Goal: Register for event/course

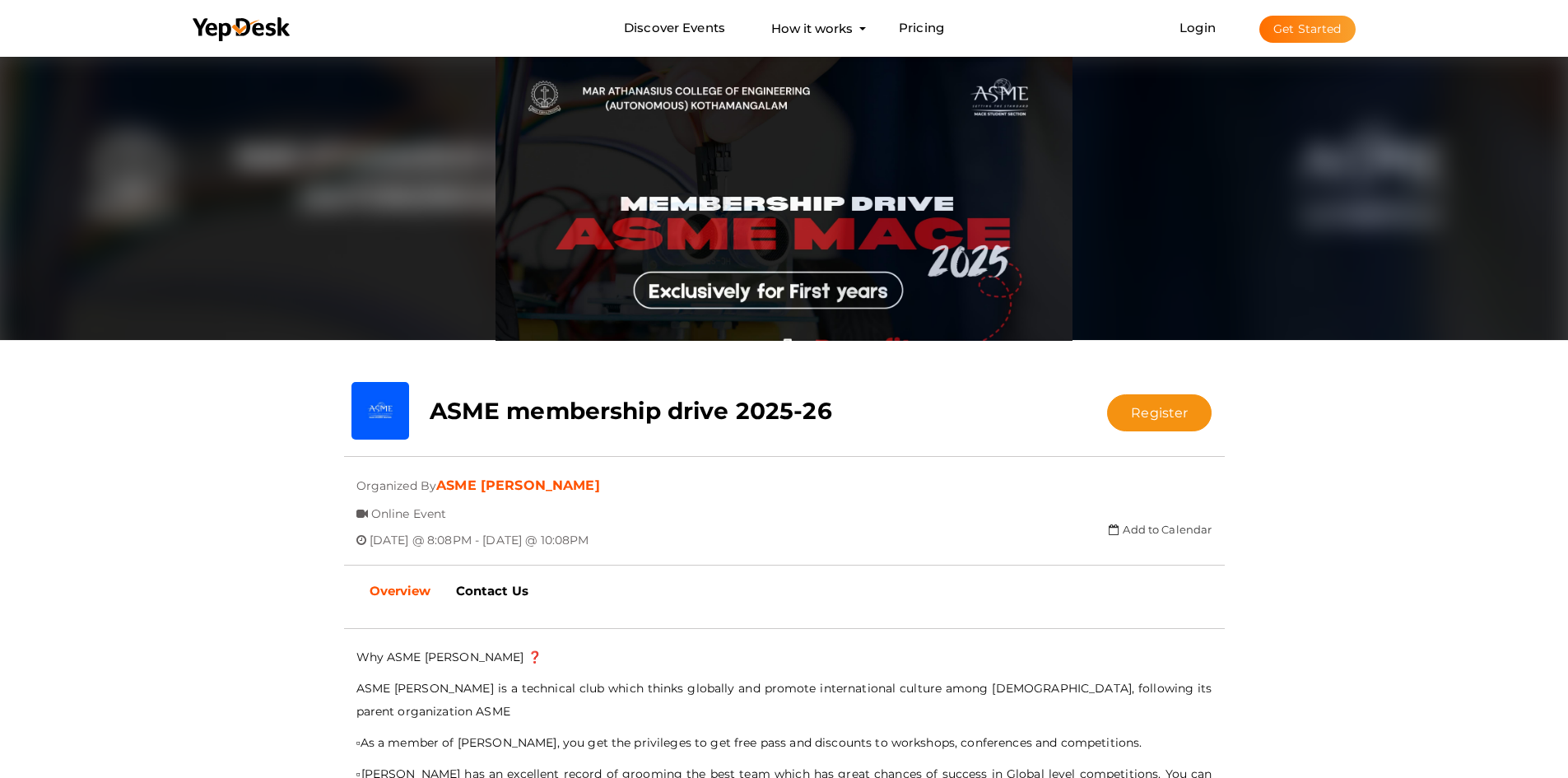
scroll to position [58, 0]
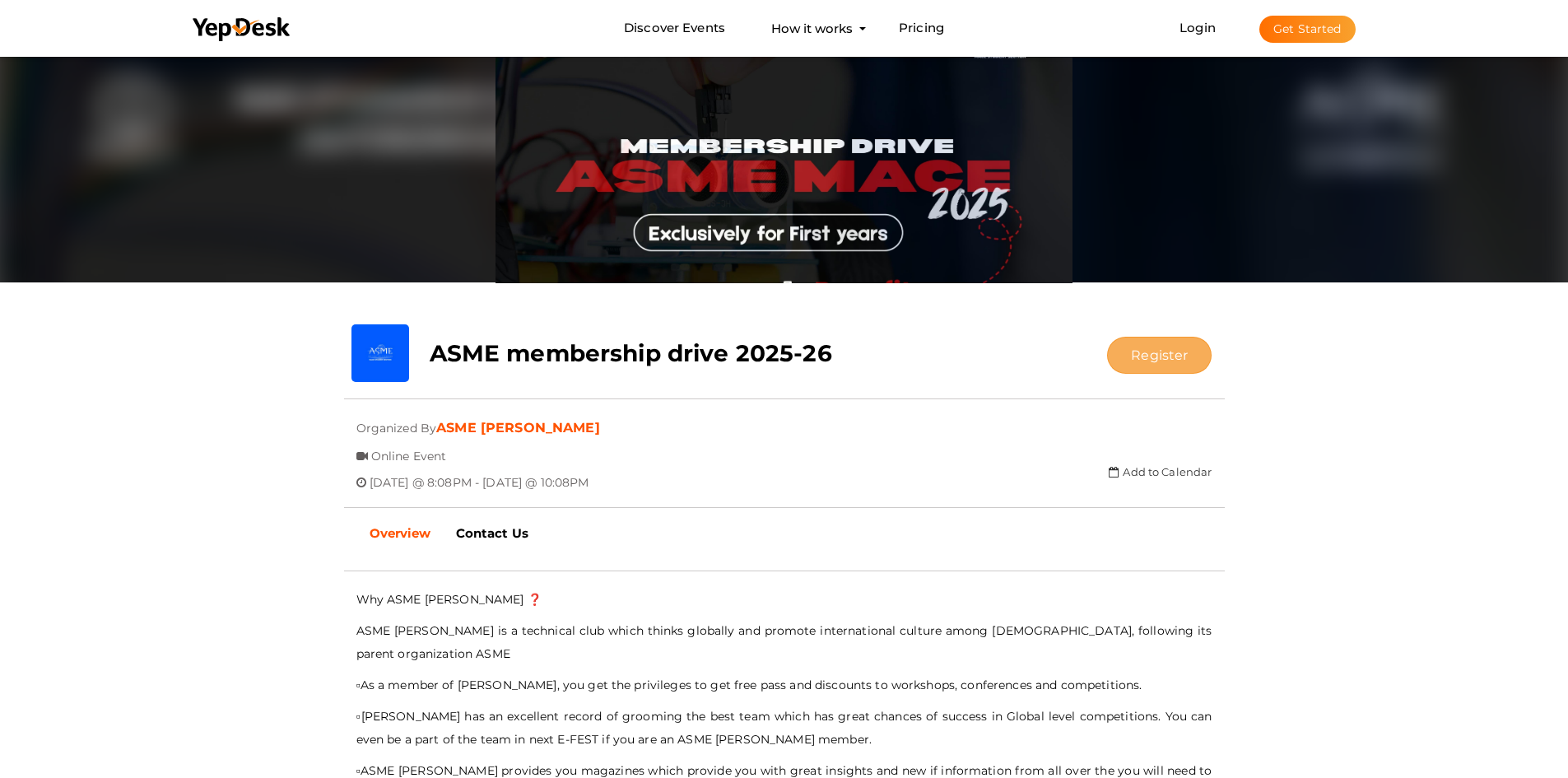
click at [1151, 365] on button "Register" at bounding box center [1159, 355] width 104 height 37
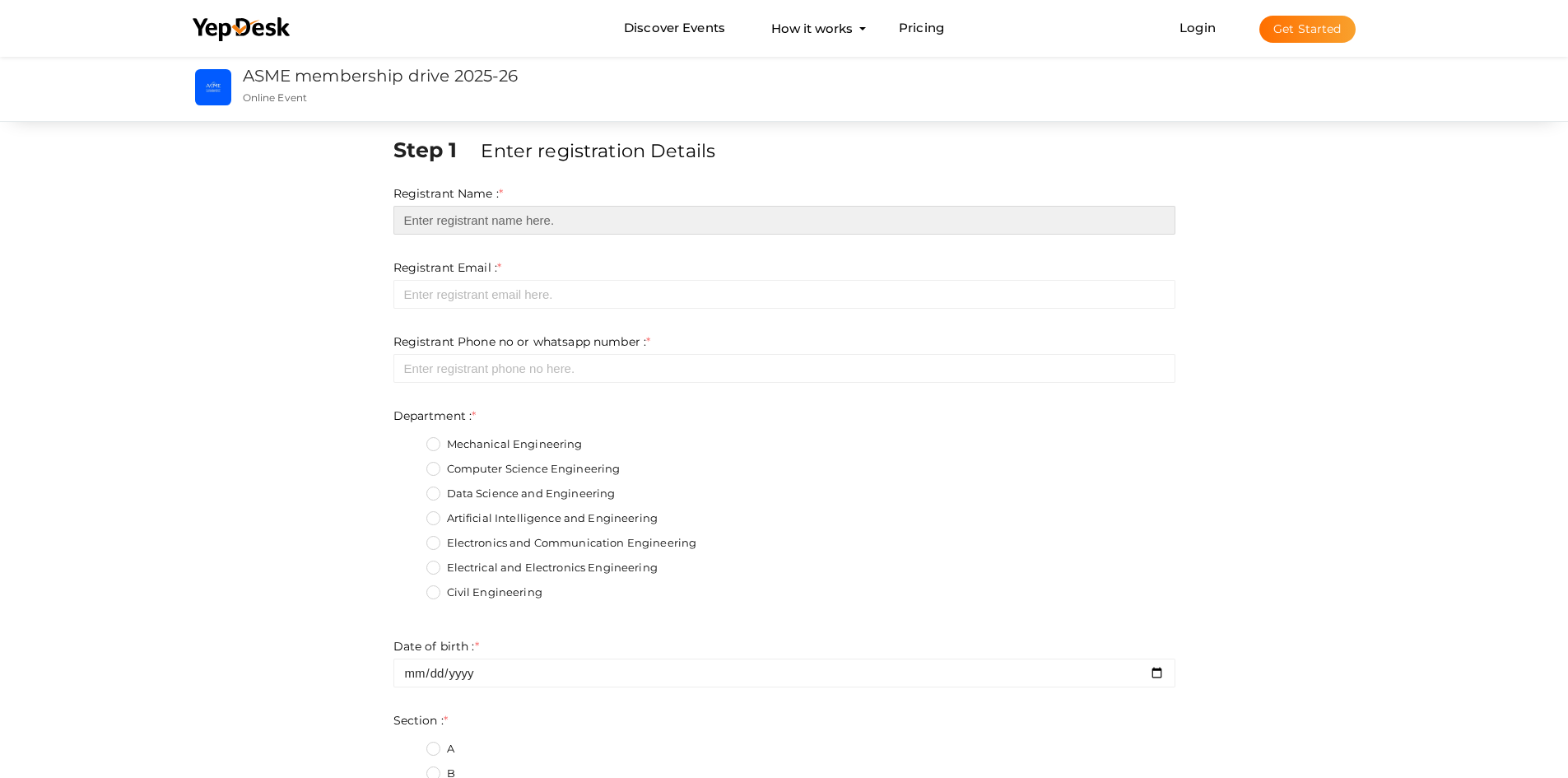
click at [597, 227] on input "text" at bounding box center [785, 220] width 782 height 29
type input "P M [PERSON_NAME]"
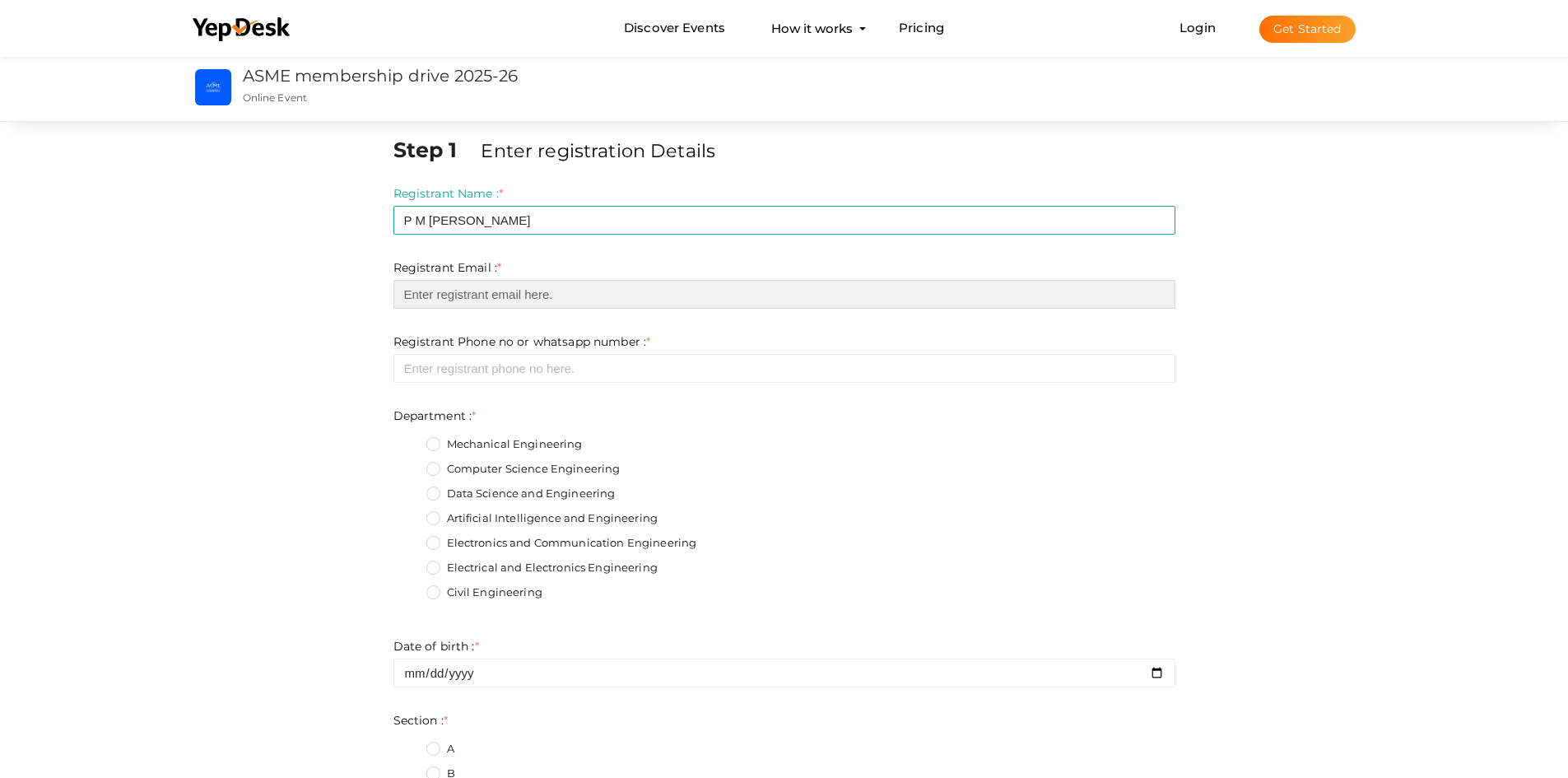
click at [513, 289] on input "email" at bounding box center [785, 294] width 782 height 29
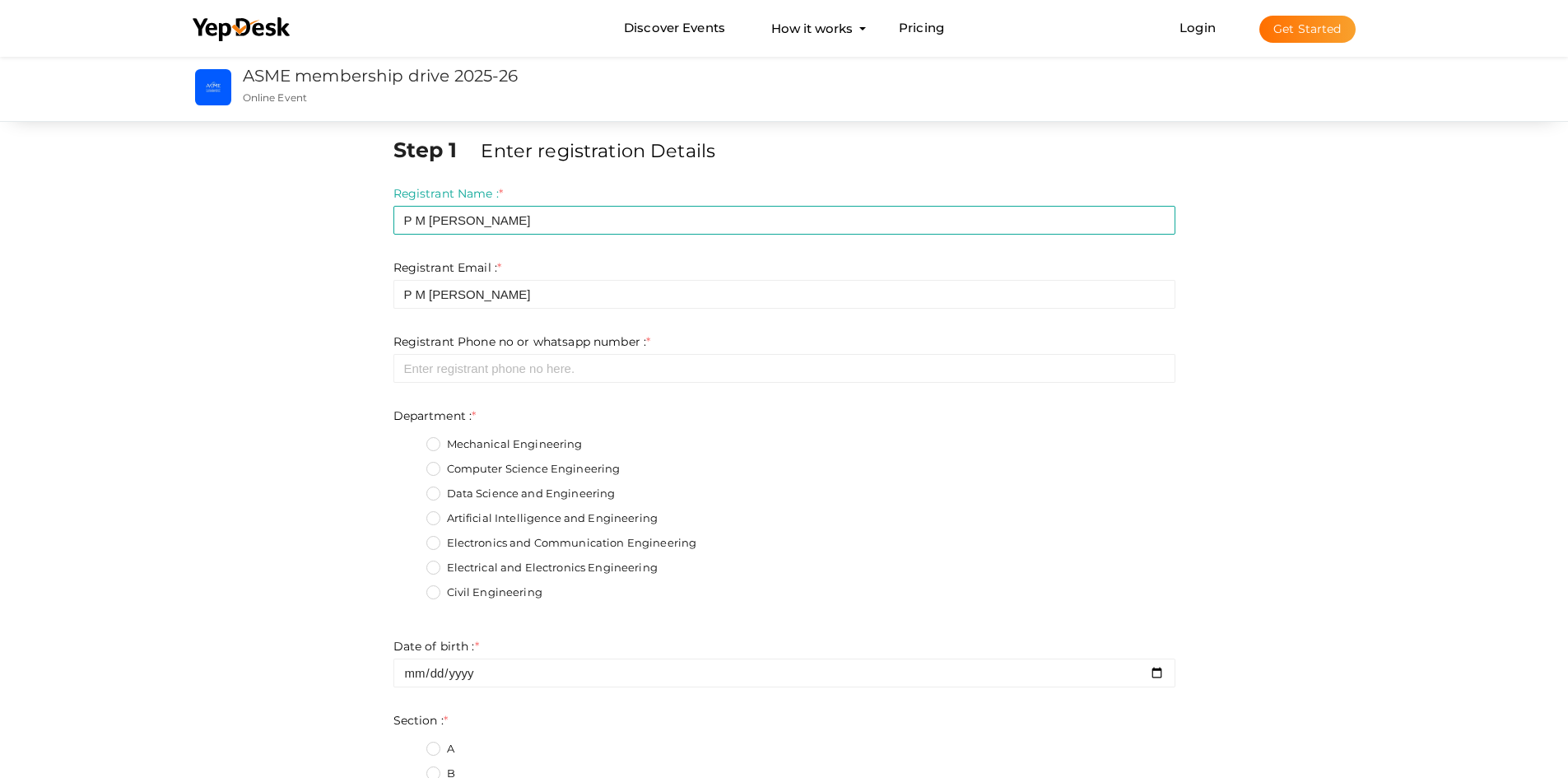
click at [526, 341] on label "Registrant Phone no or whatsapp number : *" at bounding box center [523, 341] width 258 height 17
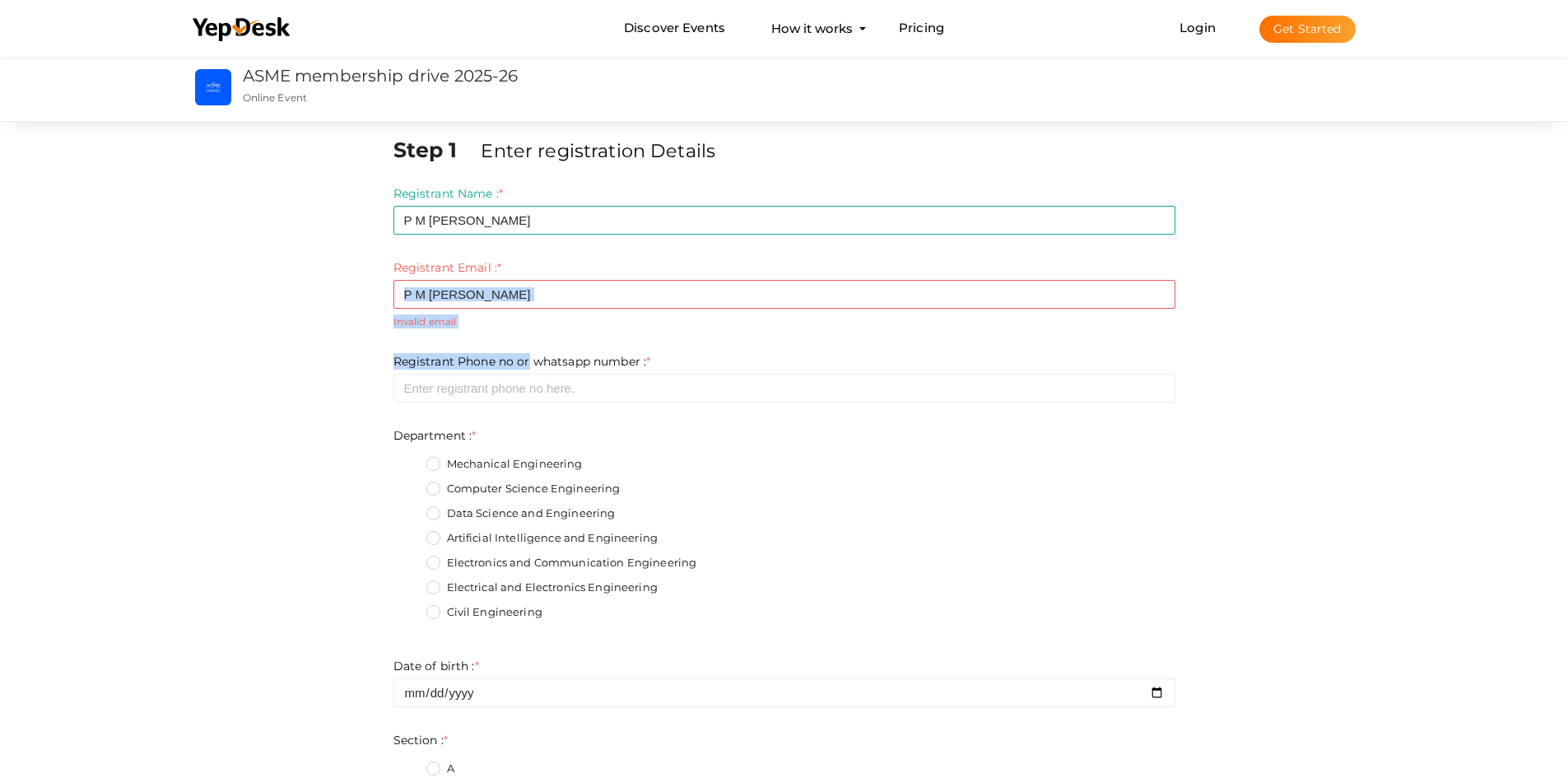
drag, startPoint x: 529, startPoint y: 264, endPoint x: 535, endPoint y: 256, distance: 10.0
click at [535, 256] on form "Registrant Name : * P M [PERSON_NAME] Required. Invalid email Invalid phone num…" at bounding box center [785, 701] width 782 height 1032
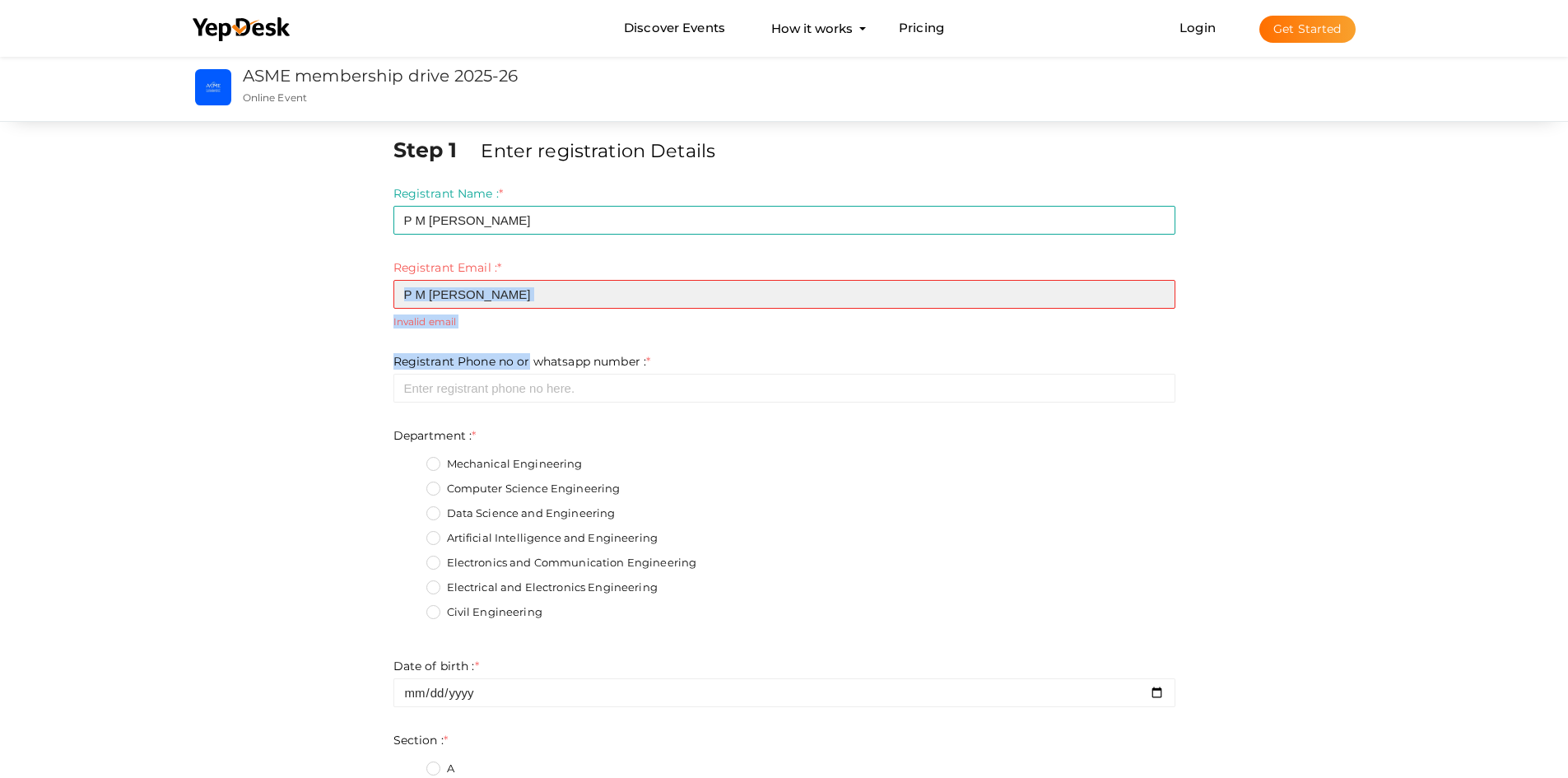
click at [562, 289] on input "P M [PERSON_NAME]" at bounding box center [785, 294] width 782 height 29
type input "P"
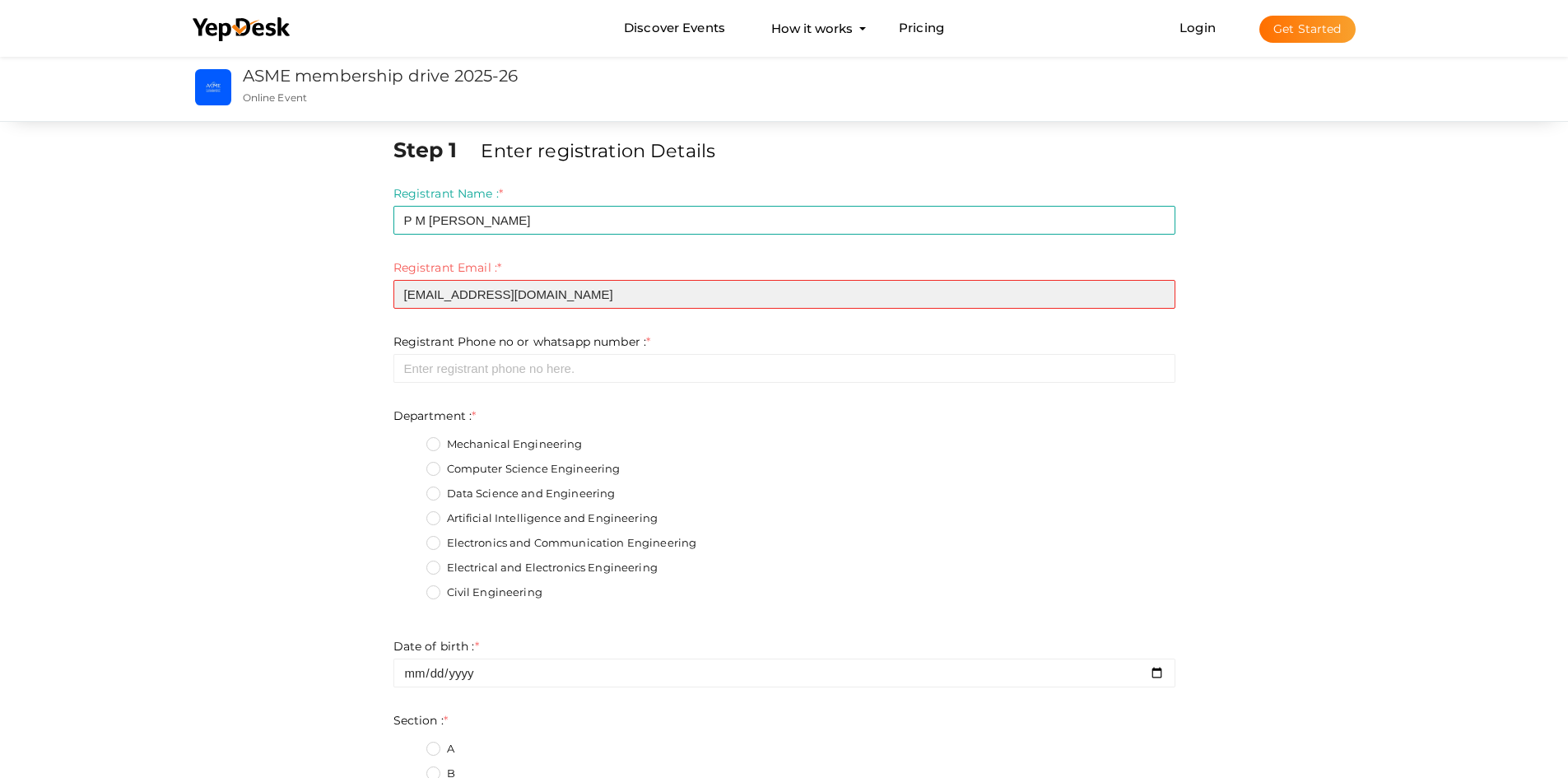
type input "[EMAIL_ADDRESS][DOMAIN_NAME]"
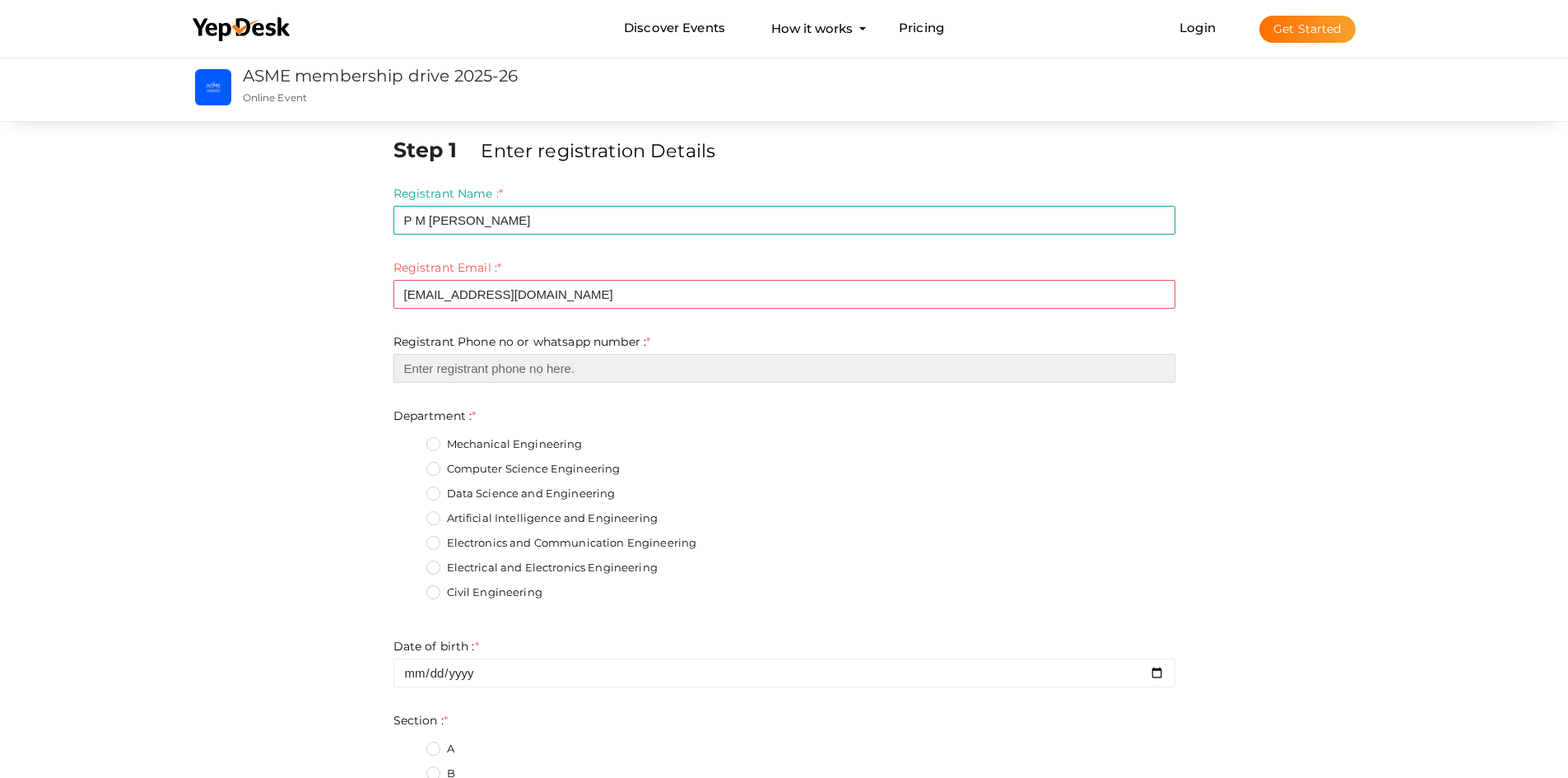
click at [525, 378] on input "number" at bounding box center [785, 368] width 782 height 29
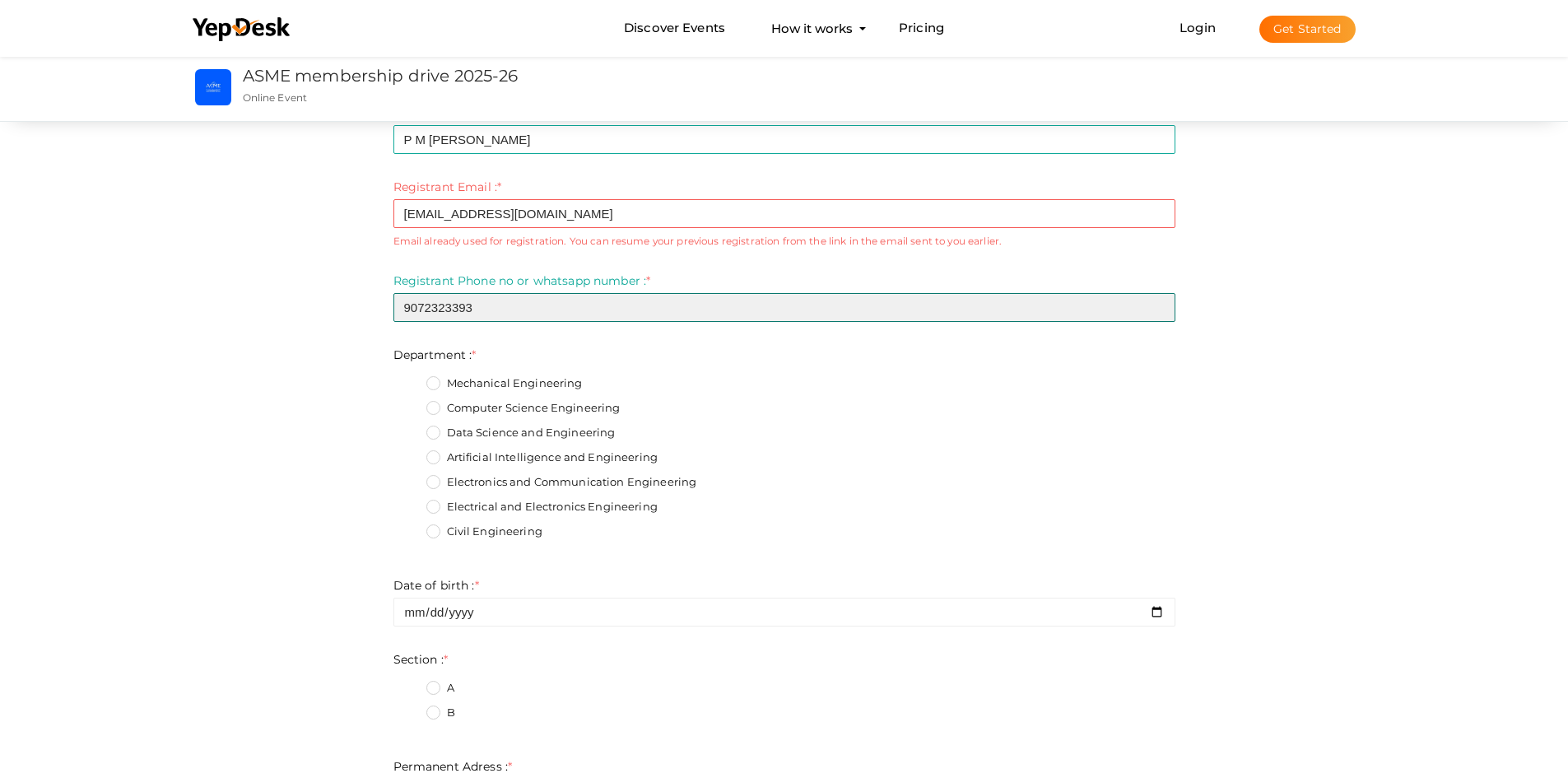
scroll to position [82, 0]
type input "9072323393"
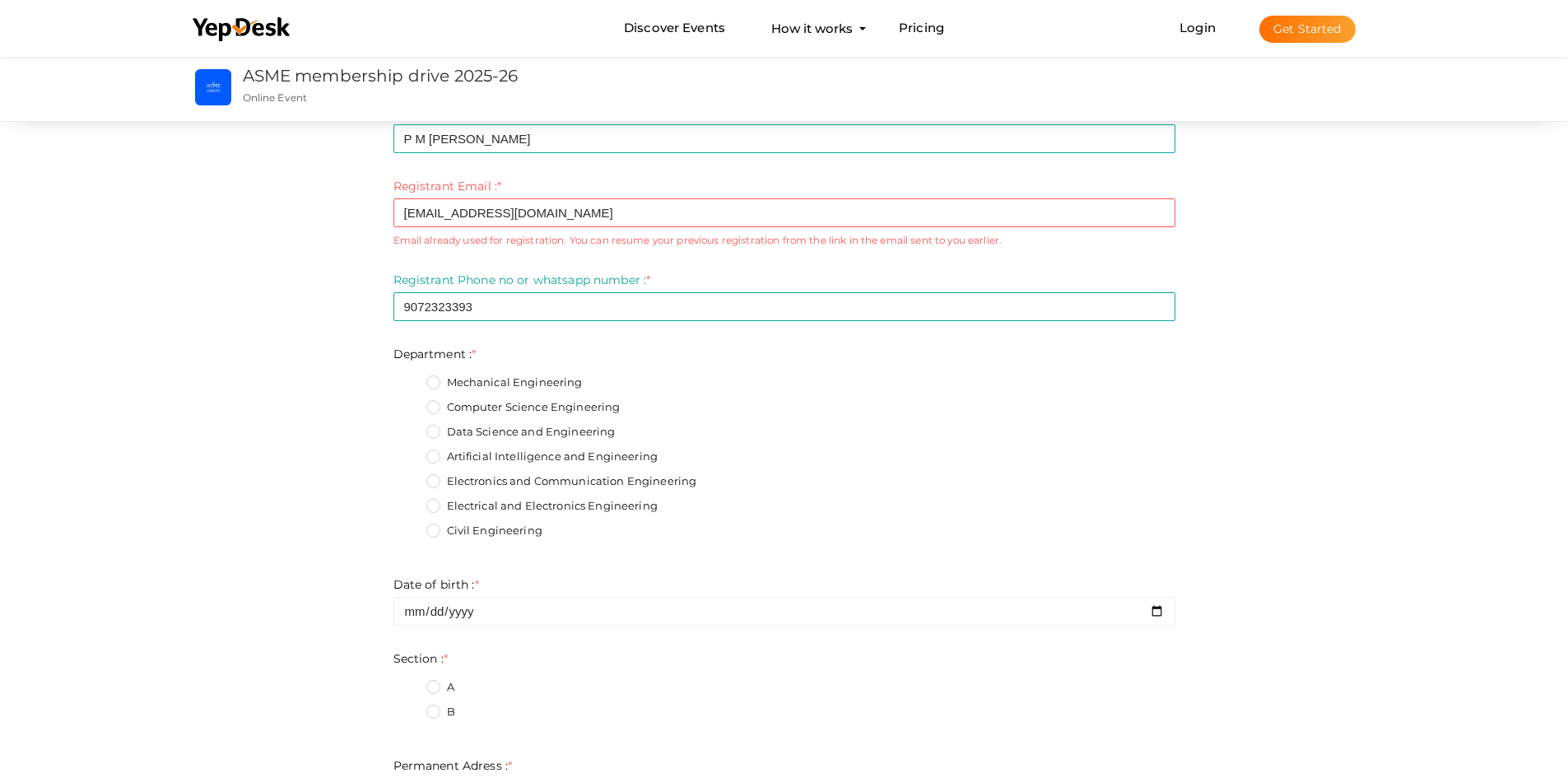
click at [433, 384] on label "Mechanical Engineering" at bounding box center [504, 383] width 156 height 17
click at [410, 378] on input "Mechanical Engineering" at bounding box center [410, 378] width 0 height 0
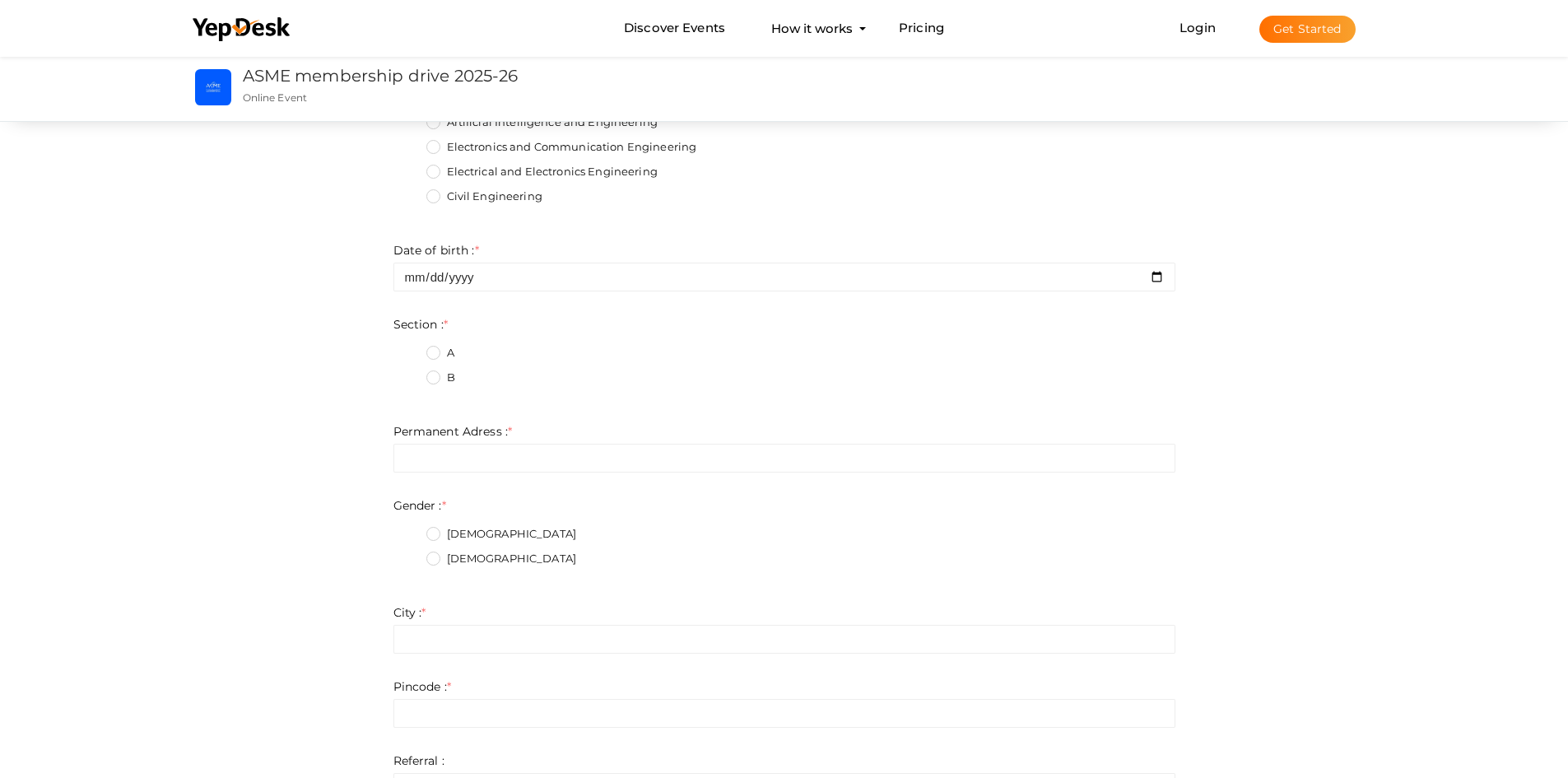
scroll to position [418, 0]
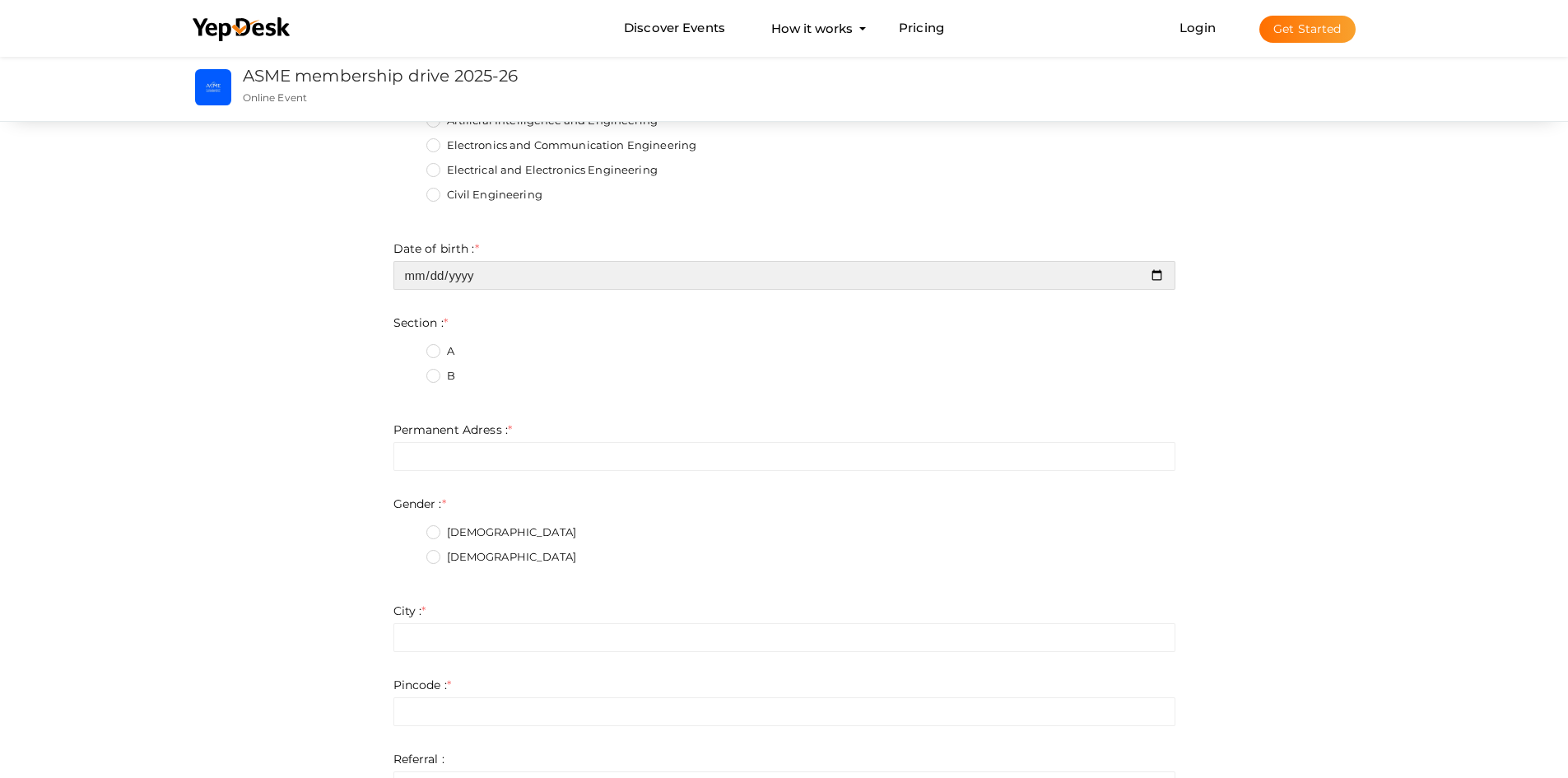
click at [526, 272] on input "date" at bounding box center [785, 275] width 782 height 29
click at [527, 279] on input "date" at bounding box center [785, 275] width 782 height 29
click at [1161, 276] on input "date" at bounding box center [785, 275] width 782 height 29
type input "[DATE]"
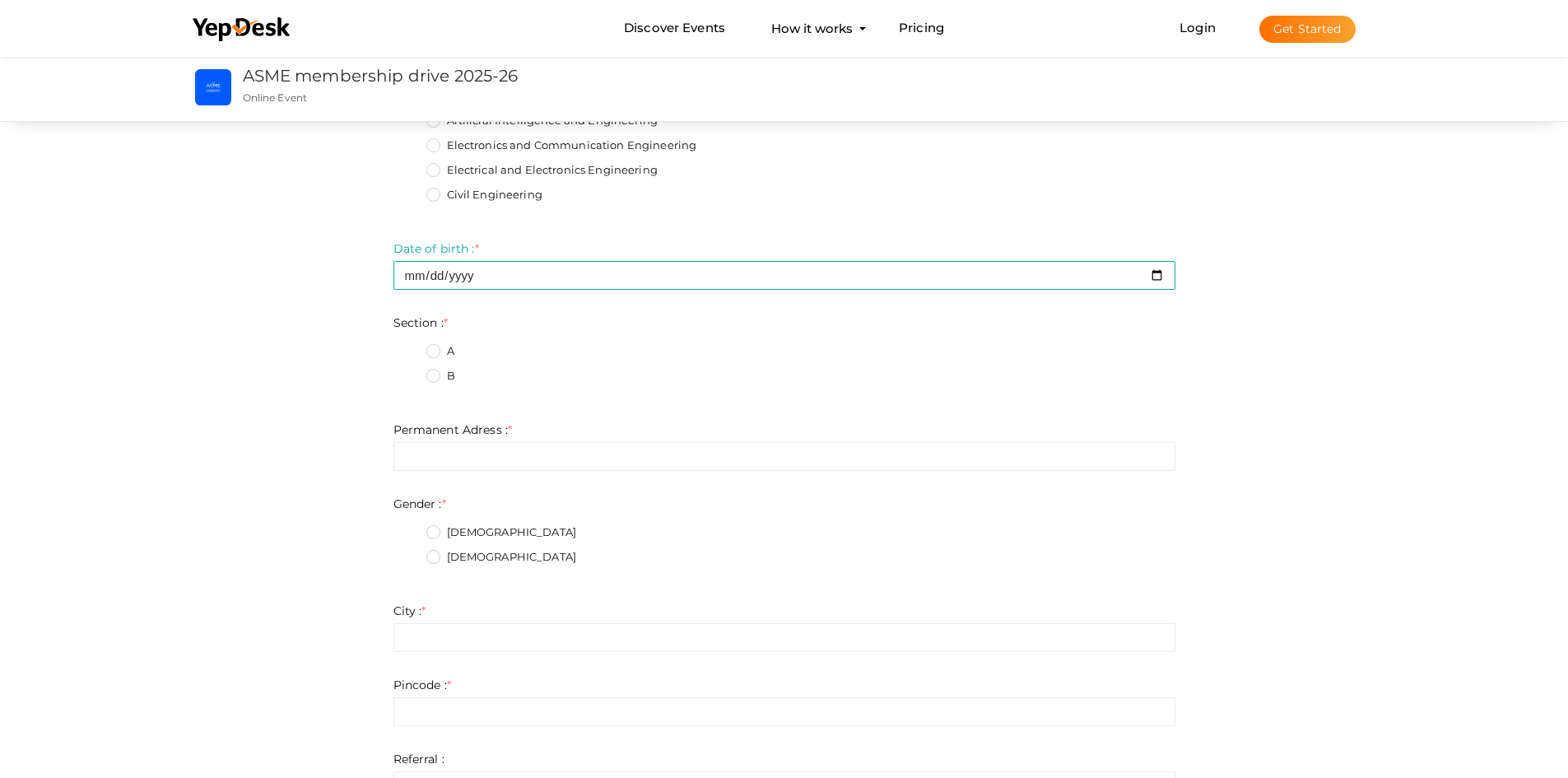
click at [436, 376] on label "B" at bounding box center [441, 376] width 29 height 17
click at [410, 371] on input "B" at bounding box center [410, 371] width 0 height 0
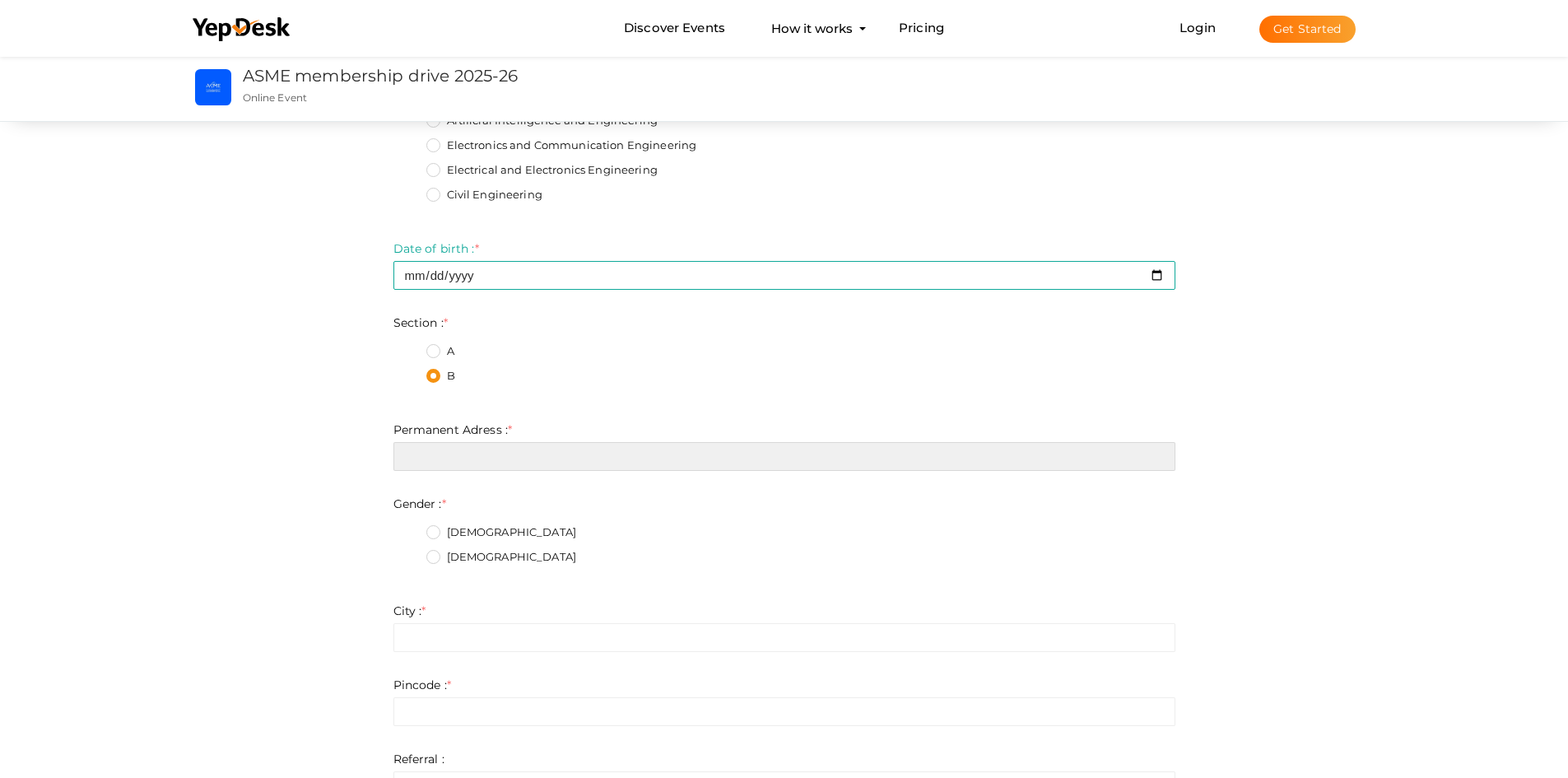
click at [473, 466] on input "text" at bounding box center [785, 456] width 782 height 29
type input "[STREET_ADDRESS]"
click at [431, 530] on label "[DEMOGRAPHIC_DATA]" at bounding box center [502, 532] width 151 height 17
click at [410, 527] on input "[DEMOGRAPHIC_DATA]" at bounding box center [410, 527] width 0 height 0
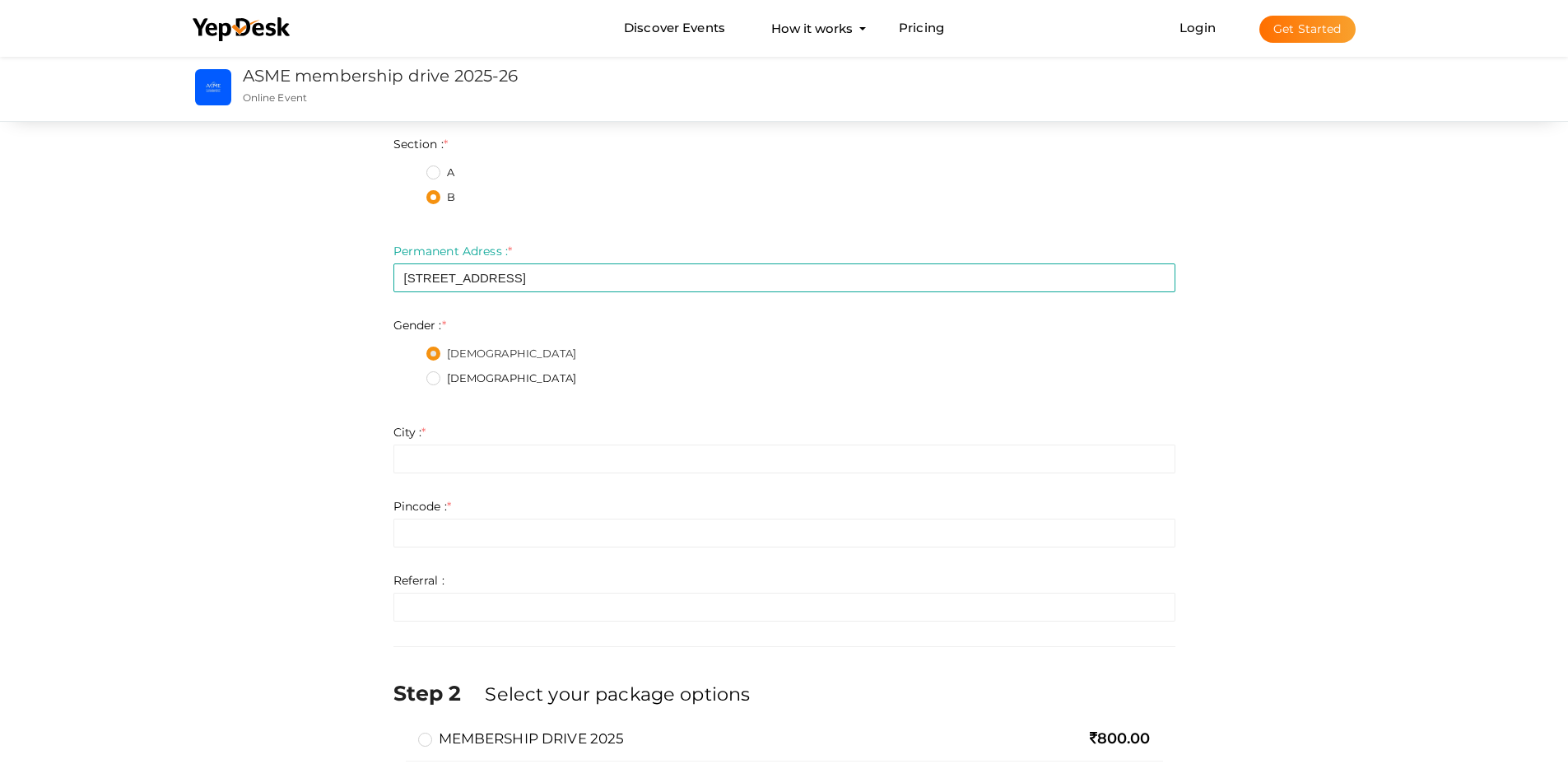
scroll to position [599, 0]
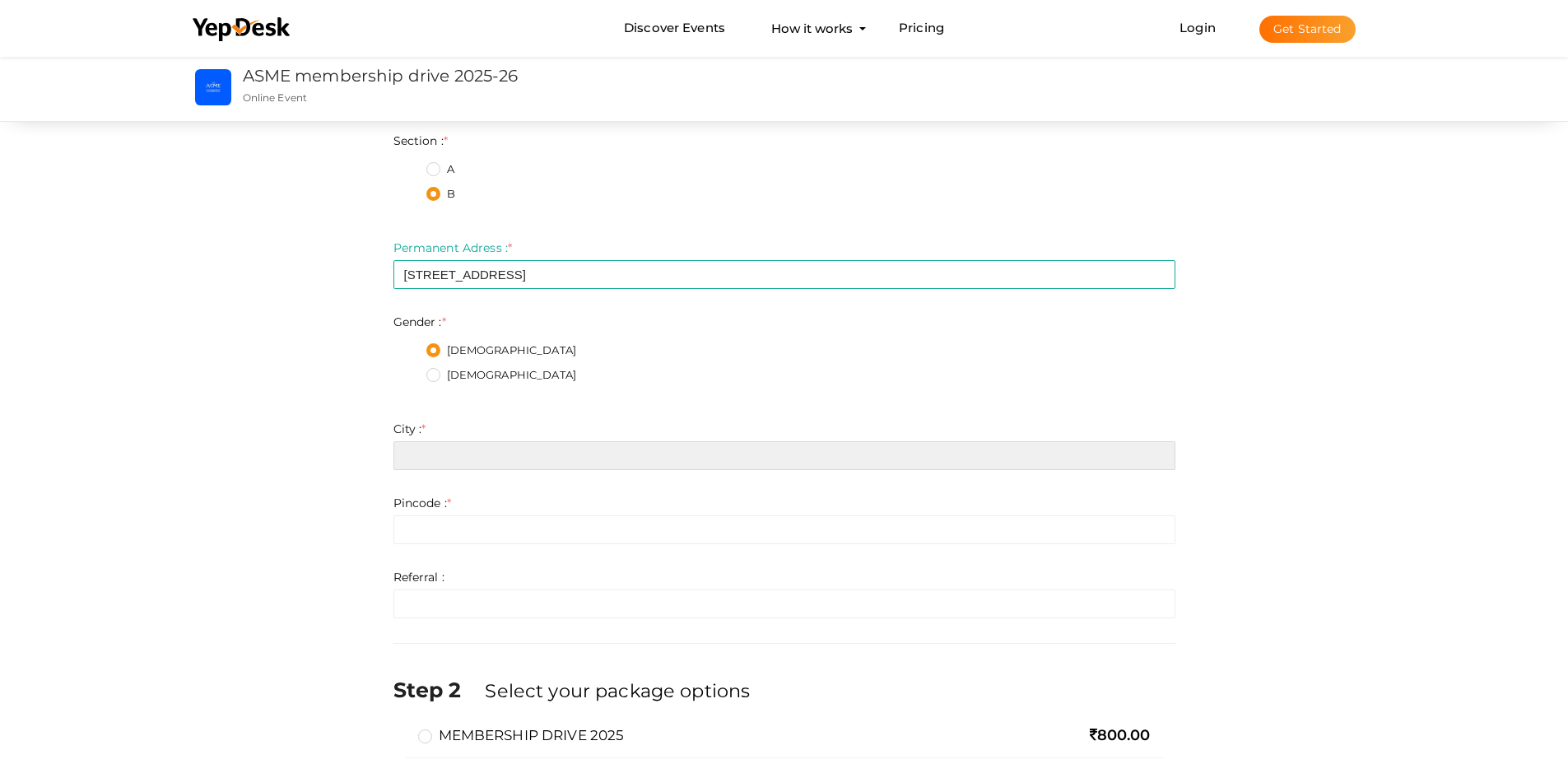
click at [480, 451] on input "text" at bounding box center [785, 456] width 782 height 29
type input "Kochi, [GEOGRAPHIC_DATA]"
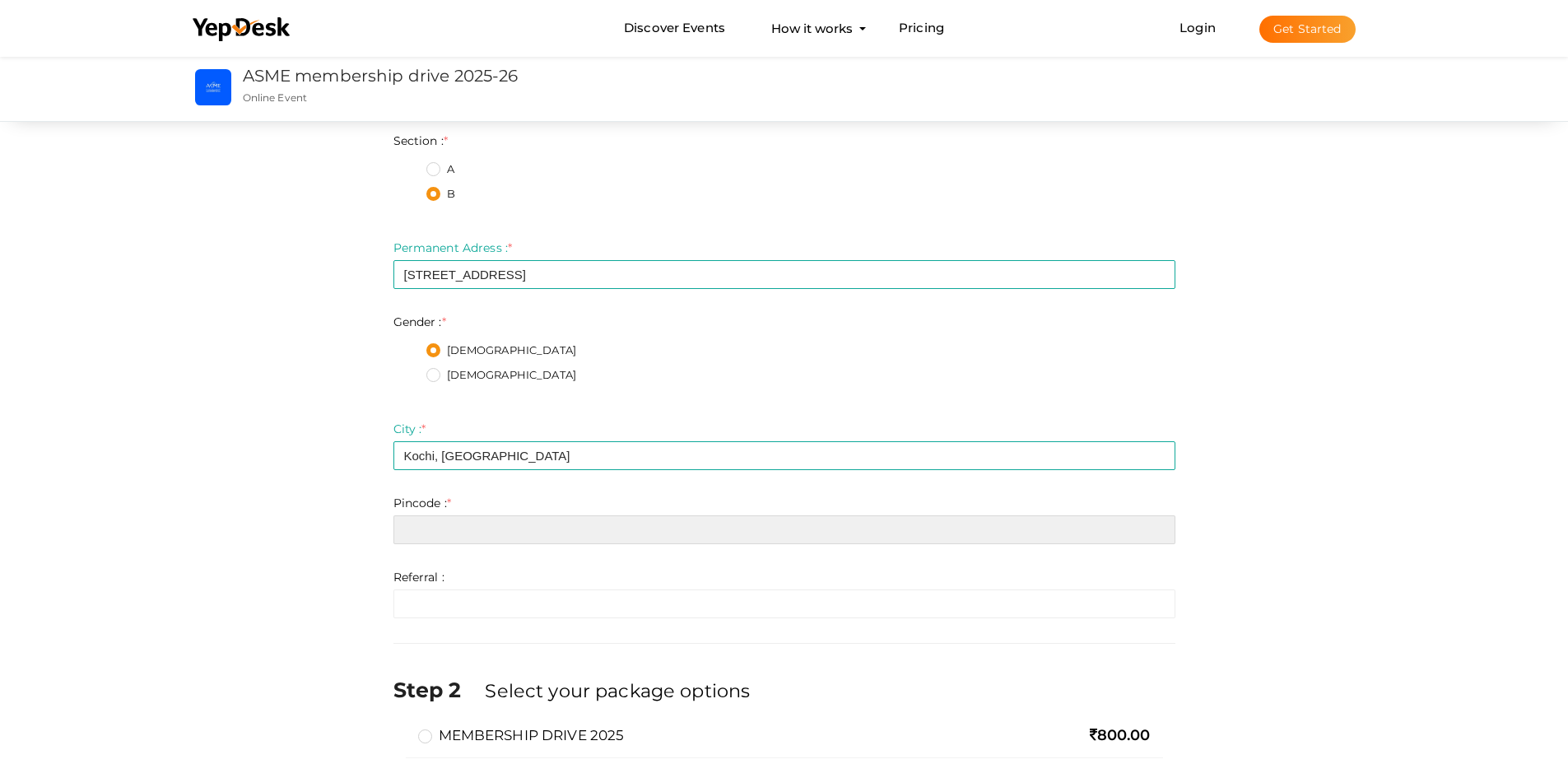
click at [468, 534] on input "number" at bounding box center [785, 529] width 782 height 29
type input "682001"
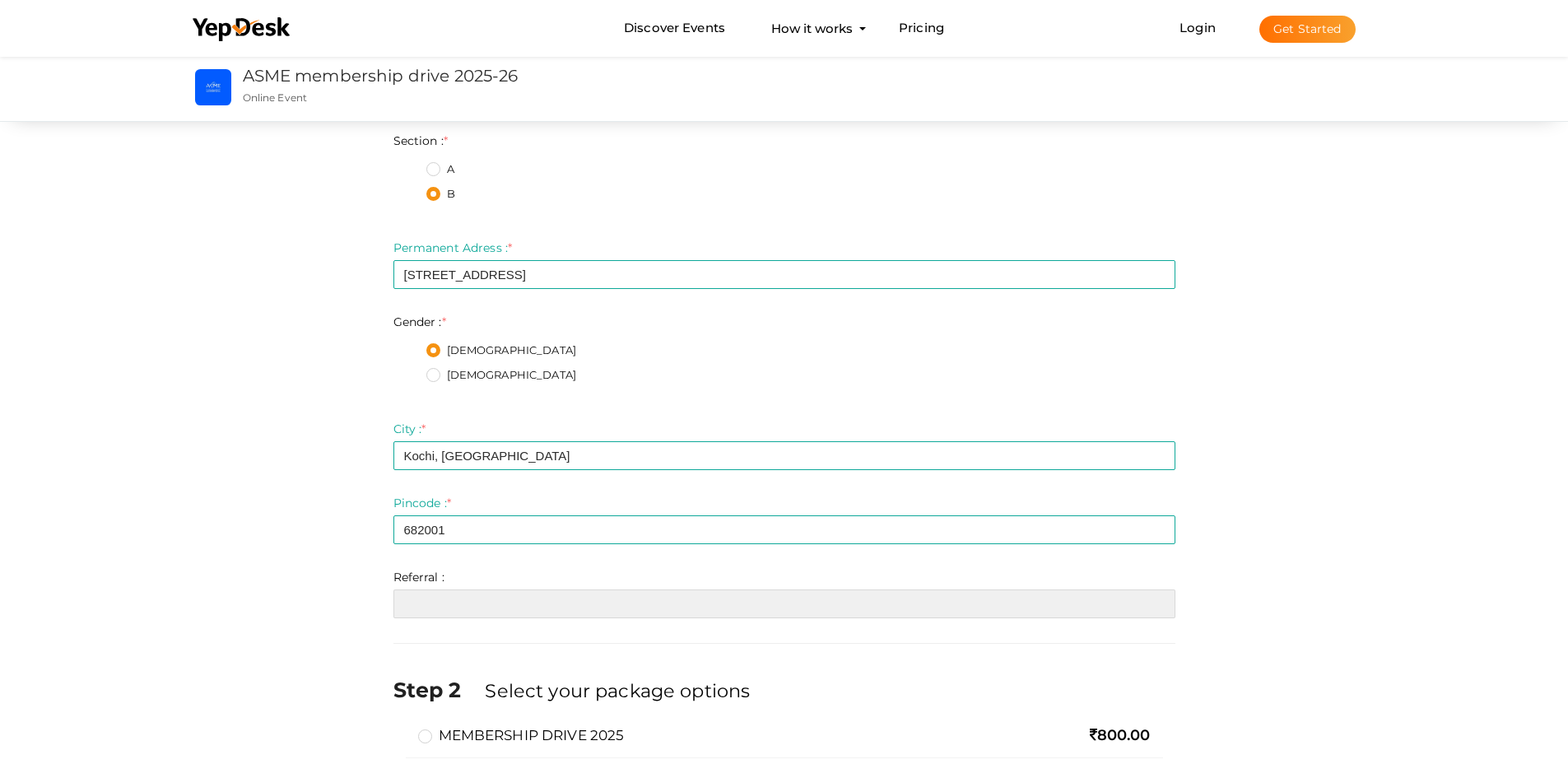
click at [426, 602] on input "text" at bounding box center [785, 604] width 782 height 29
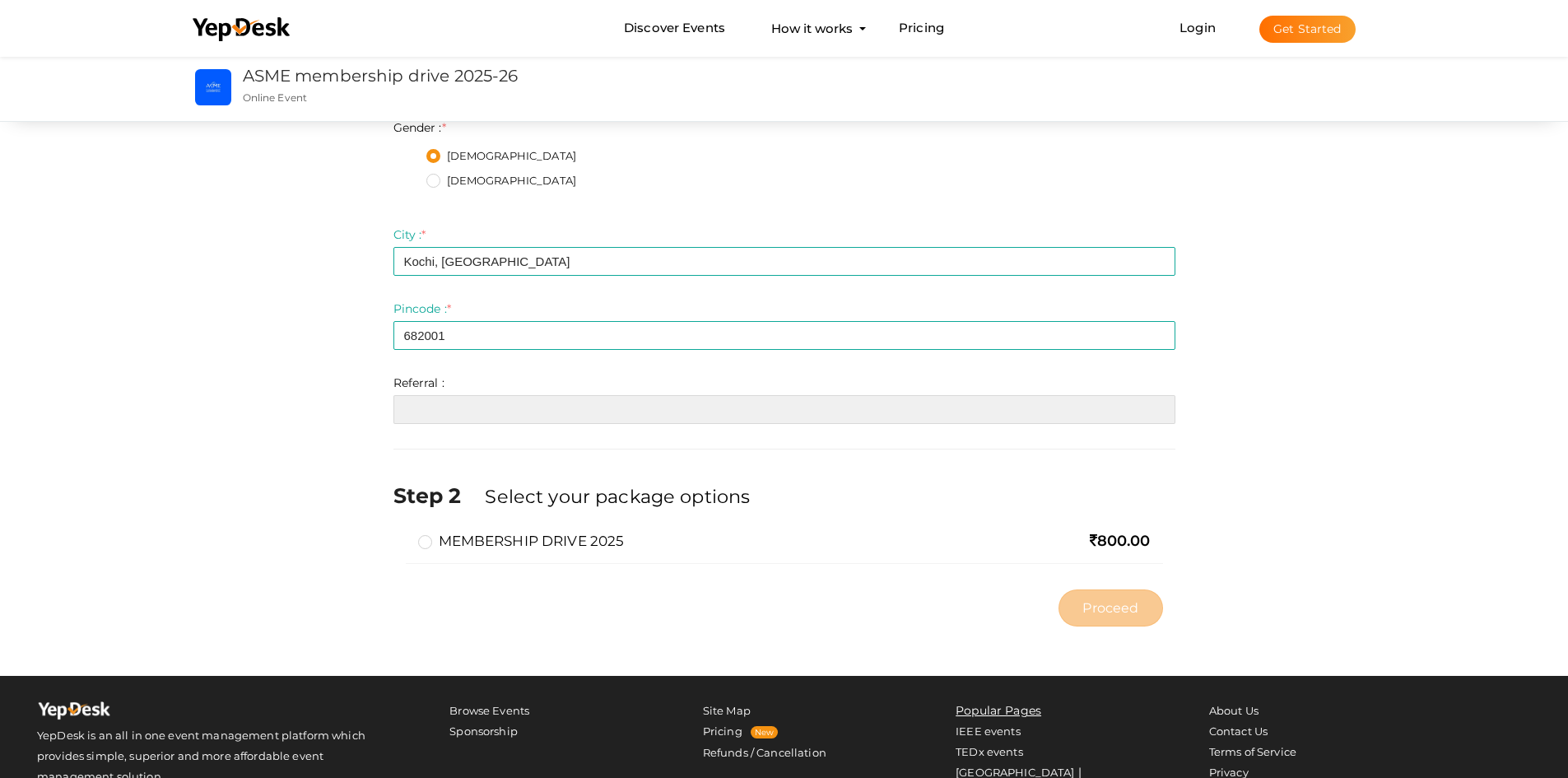
scroll to position [844, 0]
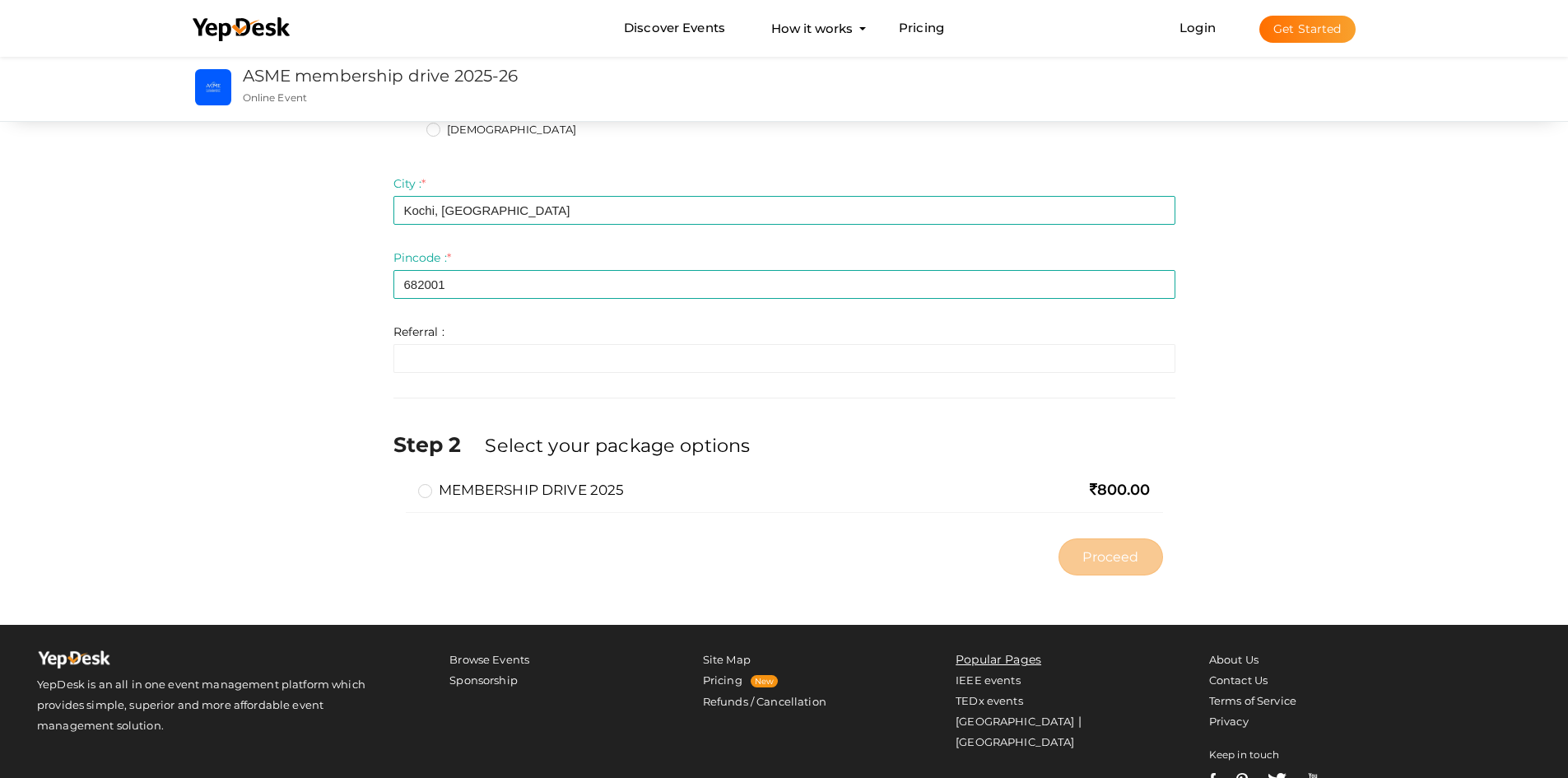
click at [430, 483] on label "MEMBERSHIP DRIVE 2025" at bounding box center [522, 489] width 207 height 20
click at [402, 483] on input "MEMBERSHIP DRIVE 2025" at bounding box center [402, 483] width 0 height 0
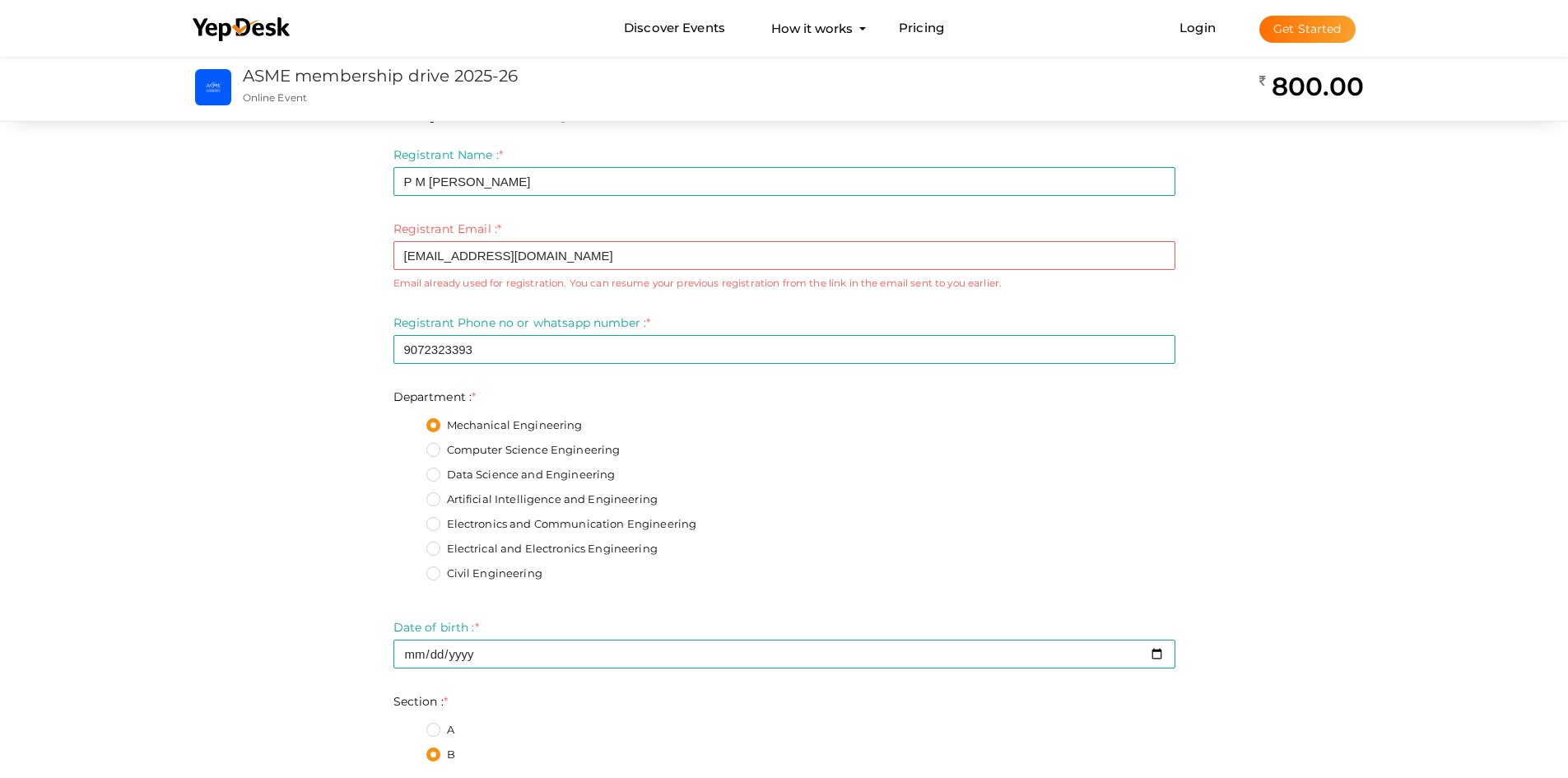
scroll to position [0, 0]
